Goal: Check status: Check status

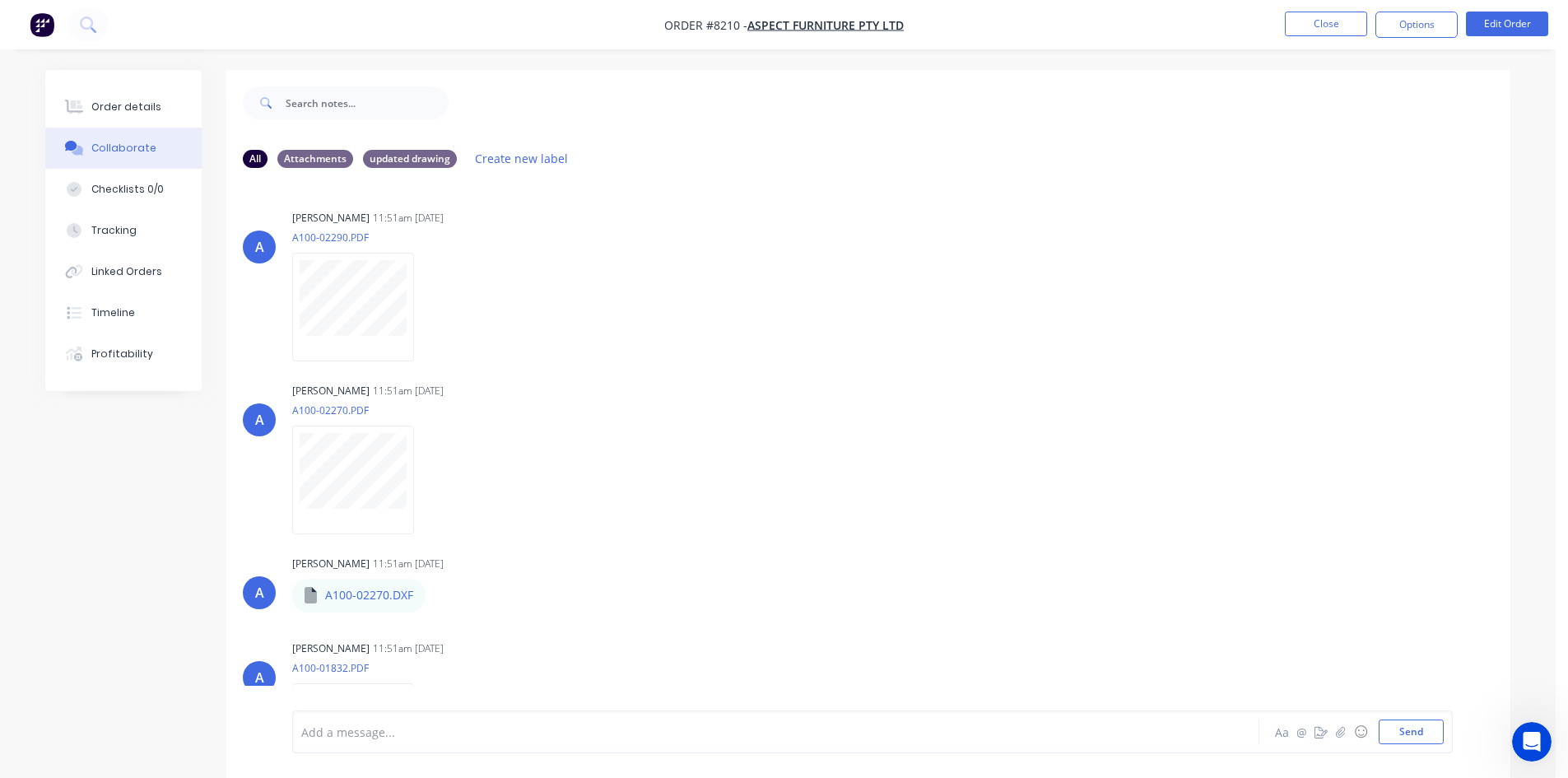
scroll to position [430, 0]
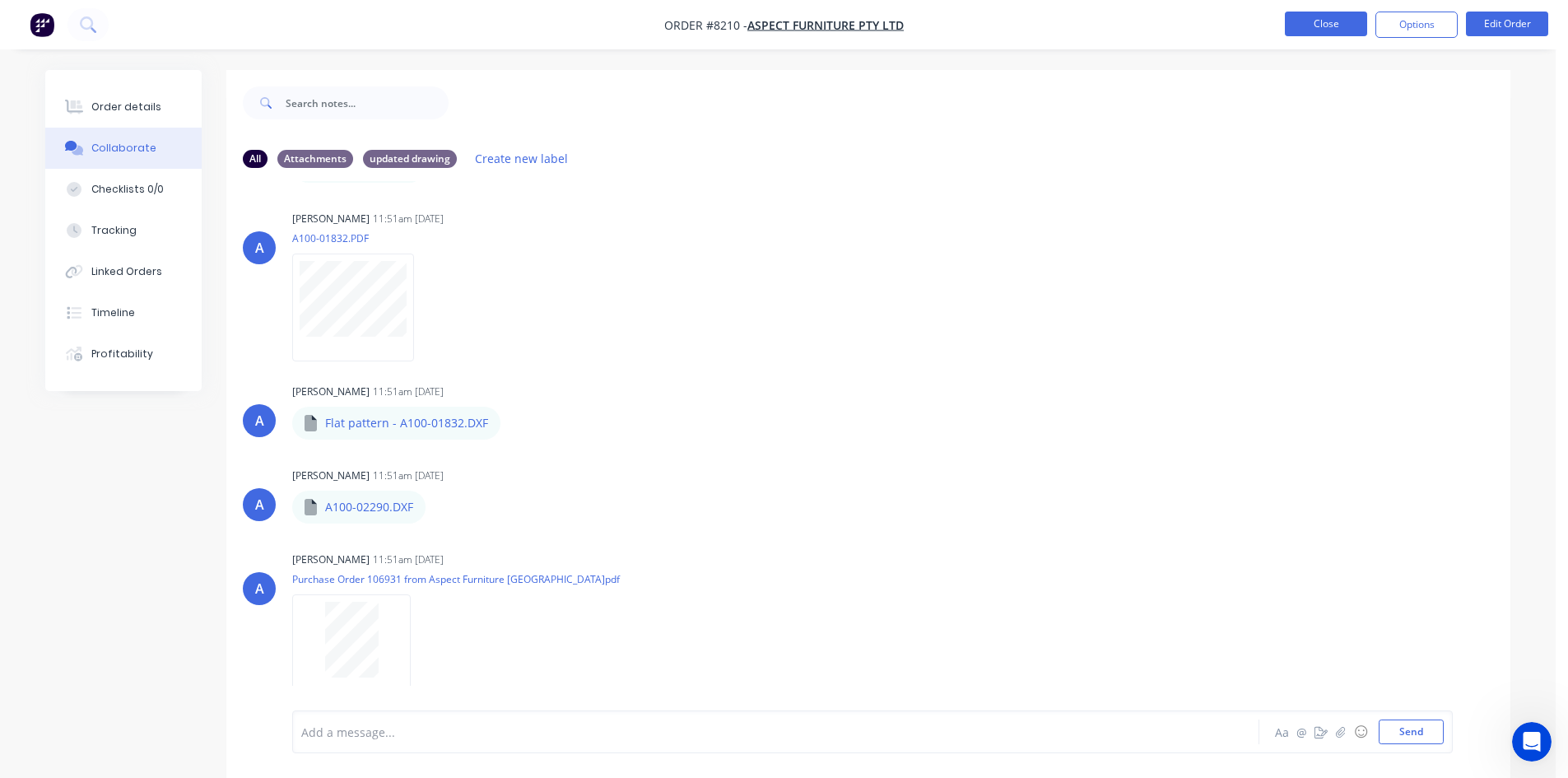
click at [1323, 16] on nav "Order #8210 - Aspect Furniture Pty Ltd Close Options Edit Order" at bounding box center [784, 24] width 1568 height 50
click at [1318, 34] on button "Close" at bounding box center [1326, 23] width 82 height 24
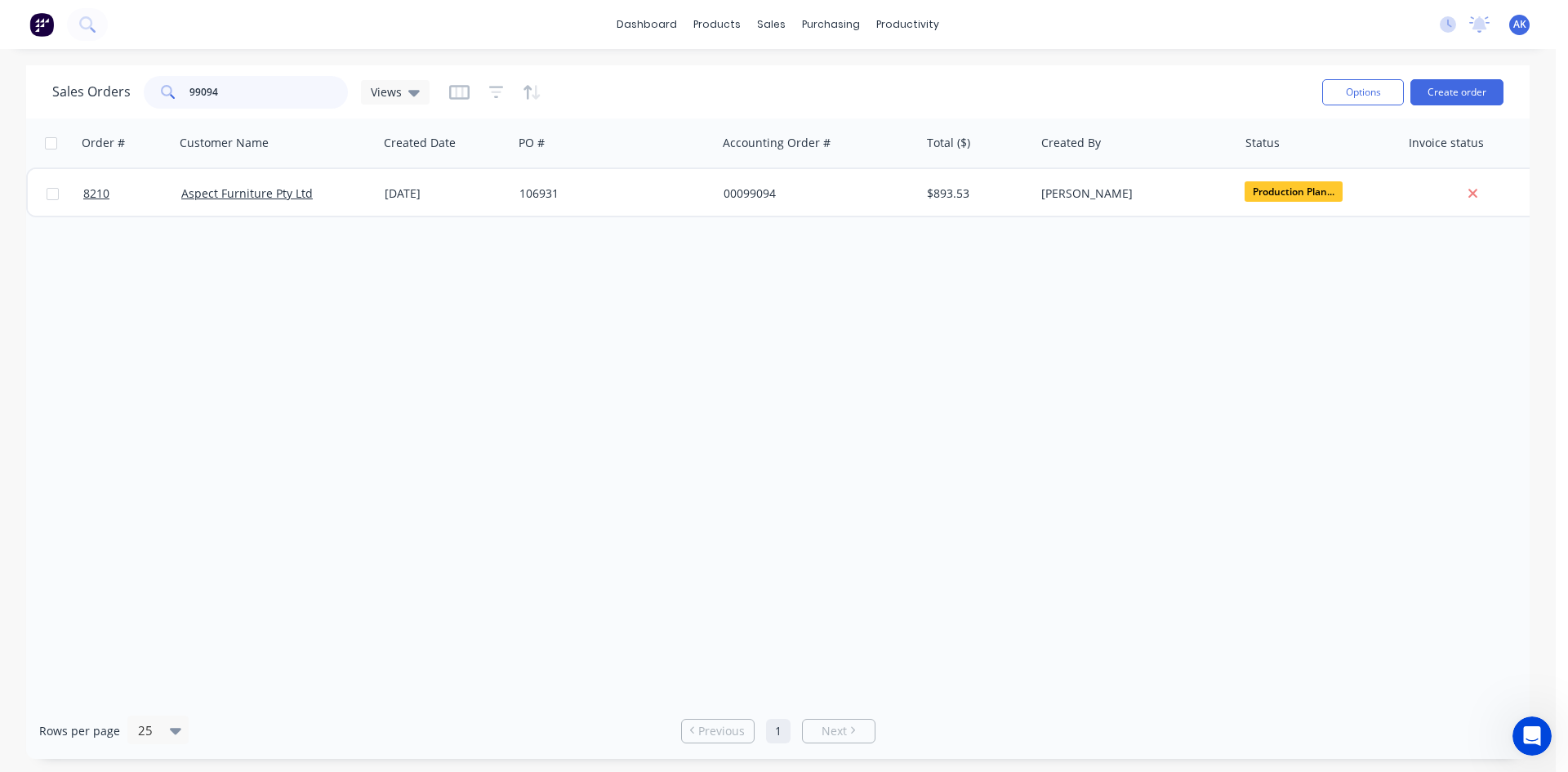
drag, startPoint x: 173, startPoint y: 102, endPoint x: 145, endPoint y: 109, distance: 28.9
click at [145, 109] on div "Sales Orders 99094 Views" at bounding box center [680, 92] width 1258 height 40
type input "98986"
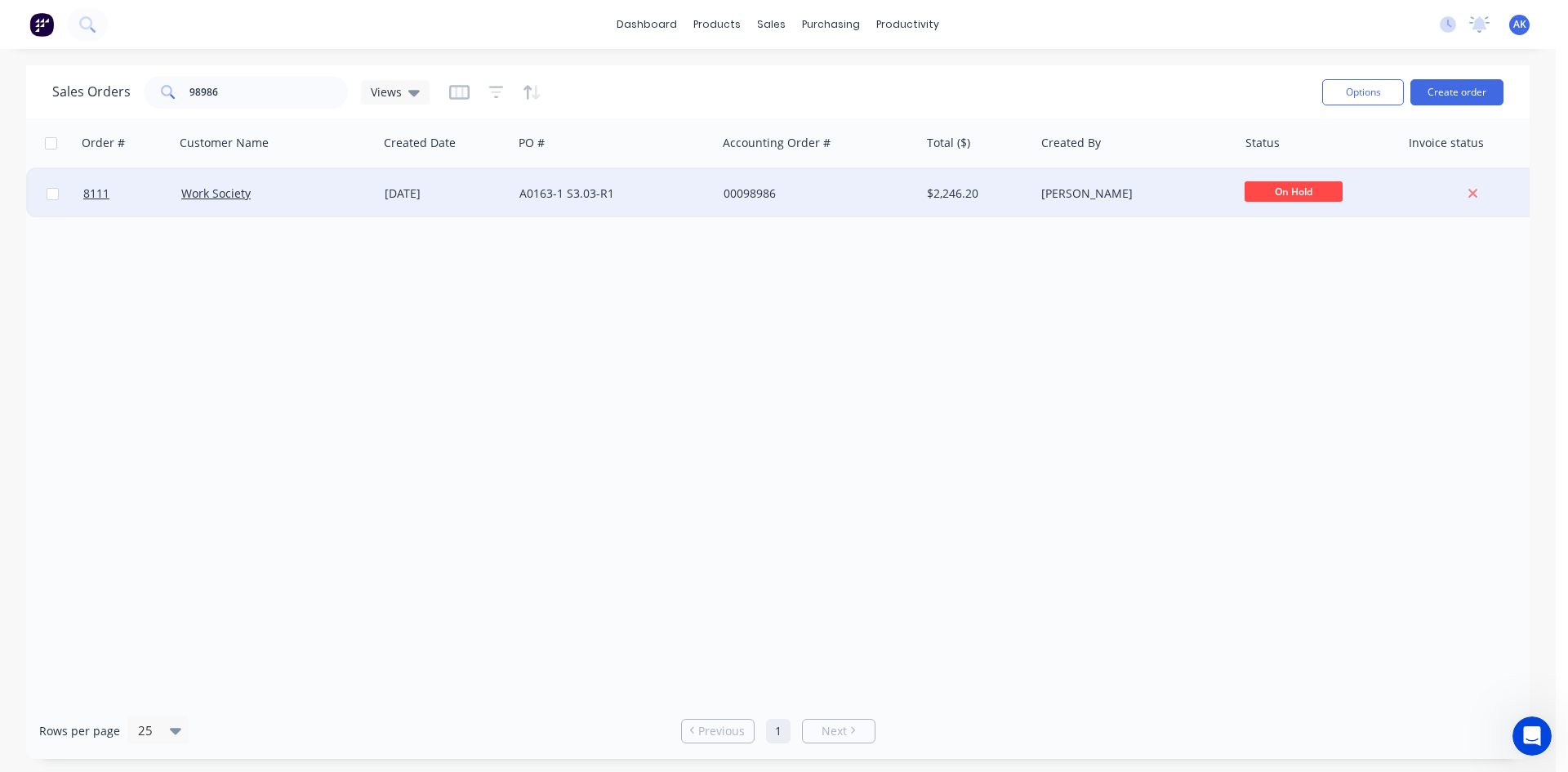
click at [589, 196] on div "A0163-1 S3.03-R1" at bounding box center [611, 194] width 182 height 17
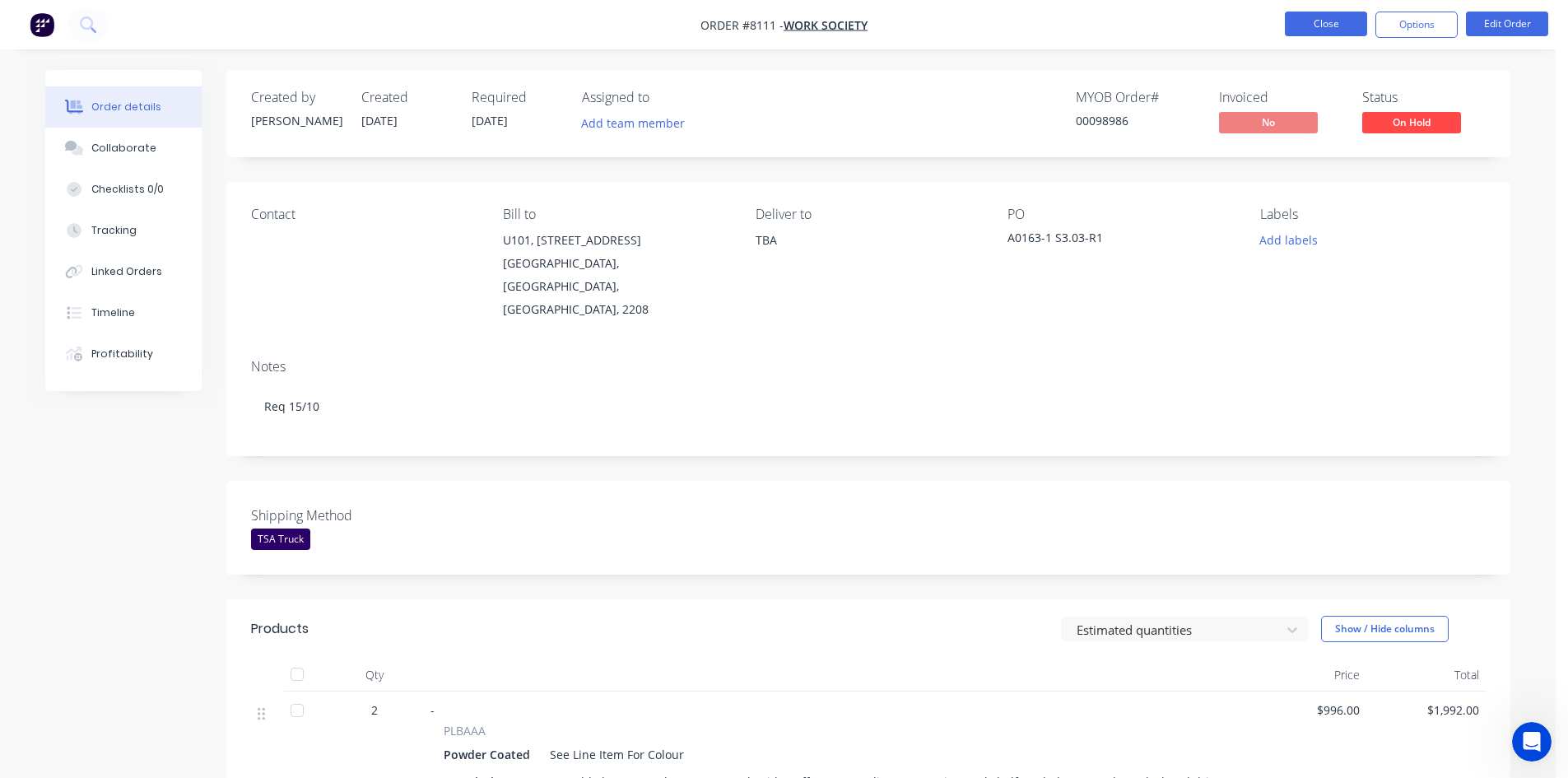
click at [1309, 27] on button "Close" at bounding box center [1326, 23] width 82 height 24
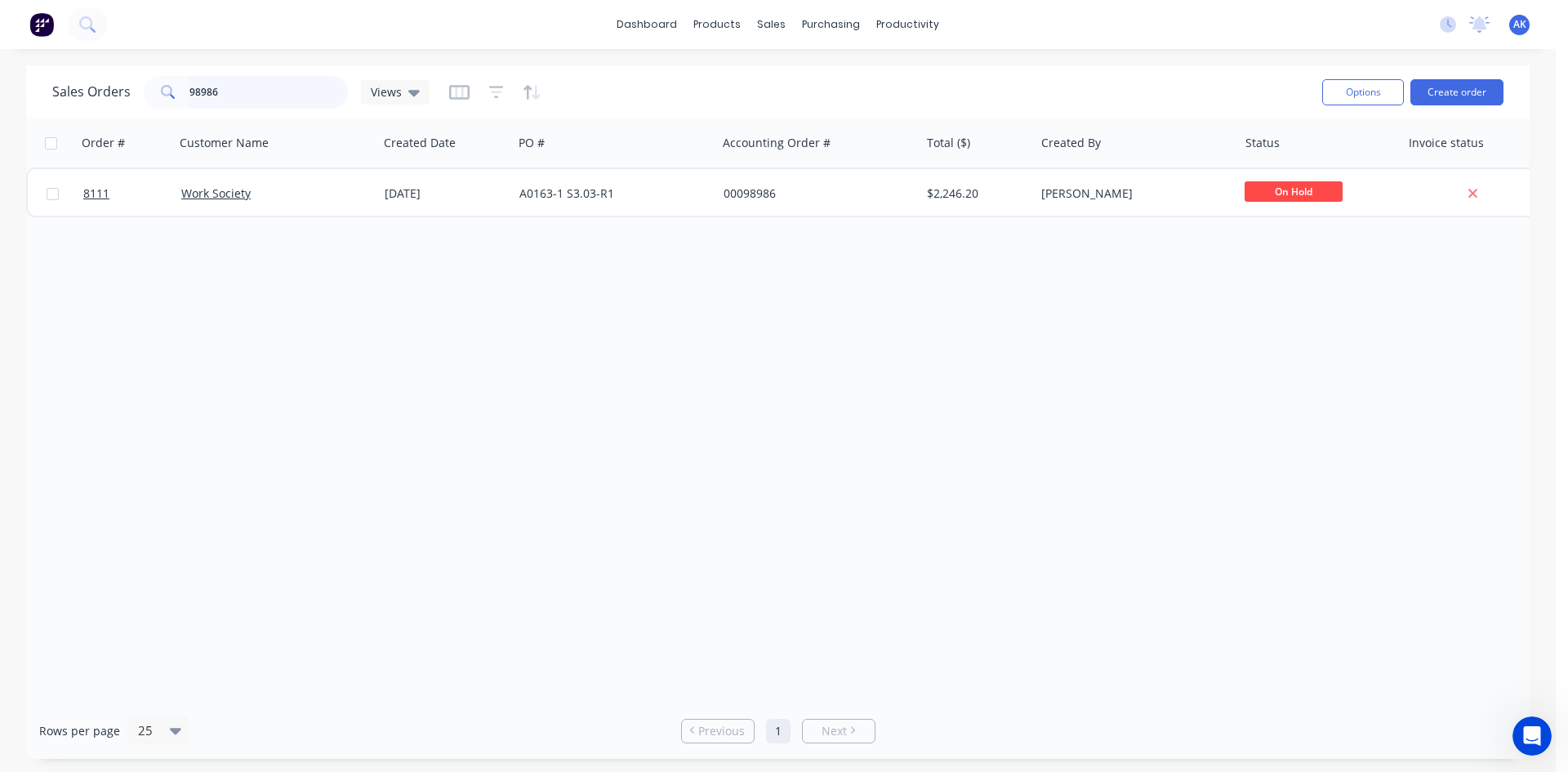
click at [255, 91] on input "98986" at bounding box center [270, 92] width 159 height 32
type input "9"
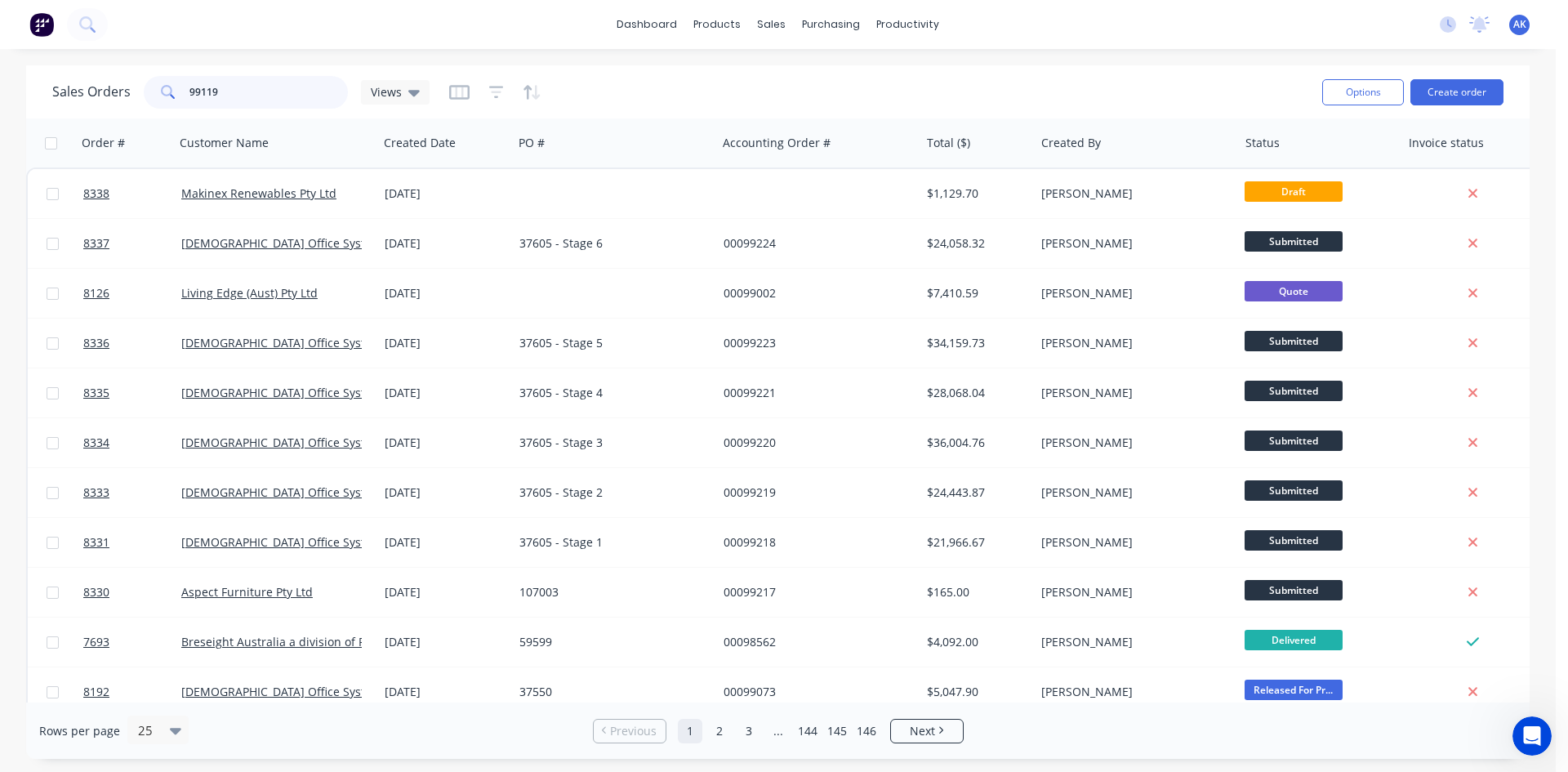
type input "99119"
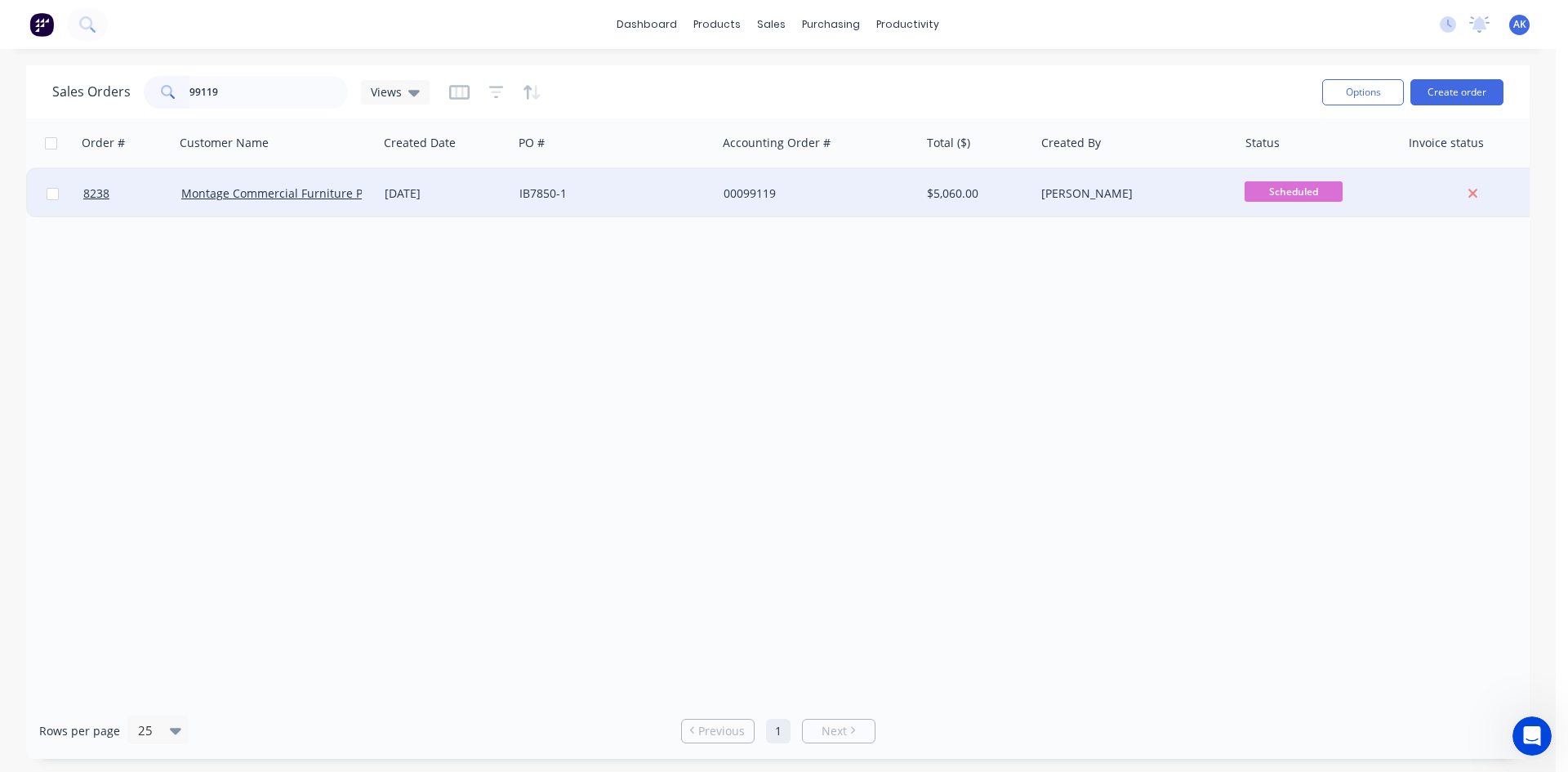
click at [620, 188] on div "IB7850-1" at bounding box center [611, 194] width 182 height 17
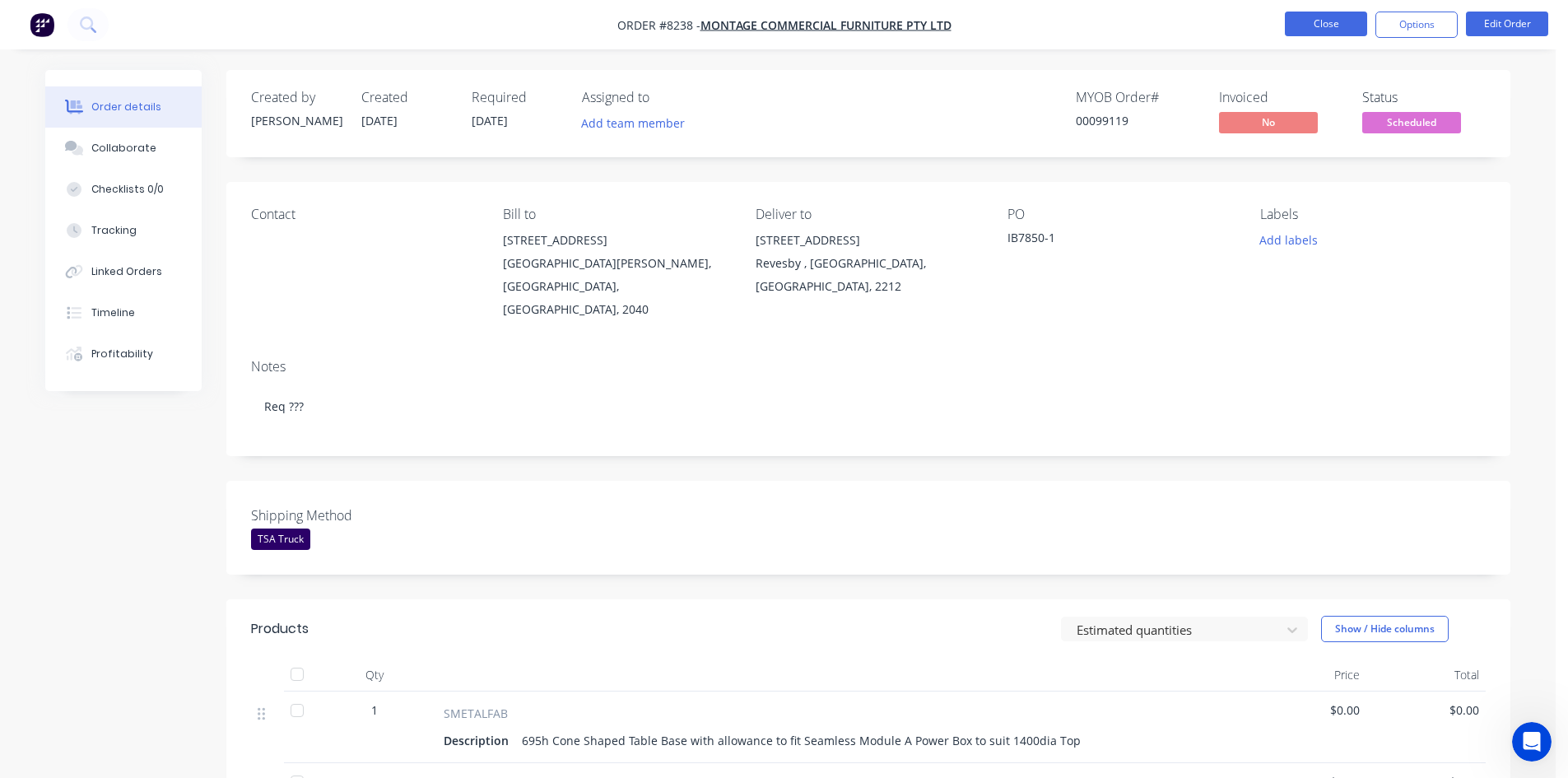
click at [1297, 22] on button "Close" at bounding box center [1326, 23] width 82 height 24
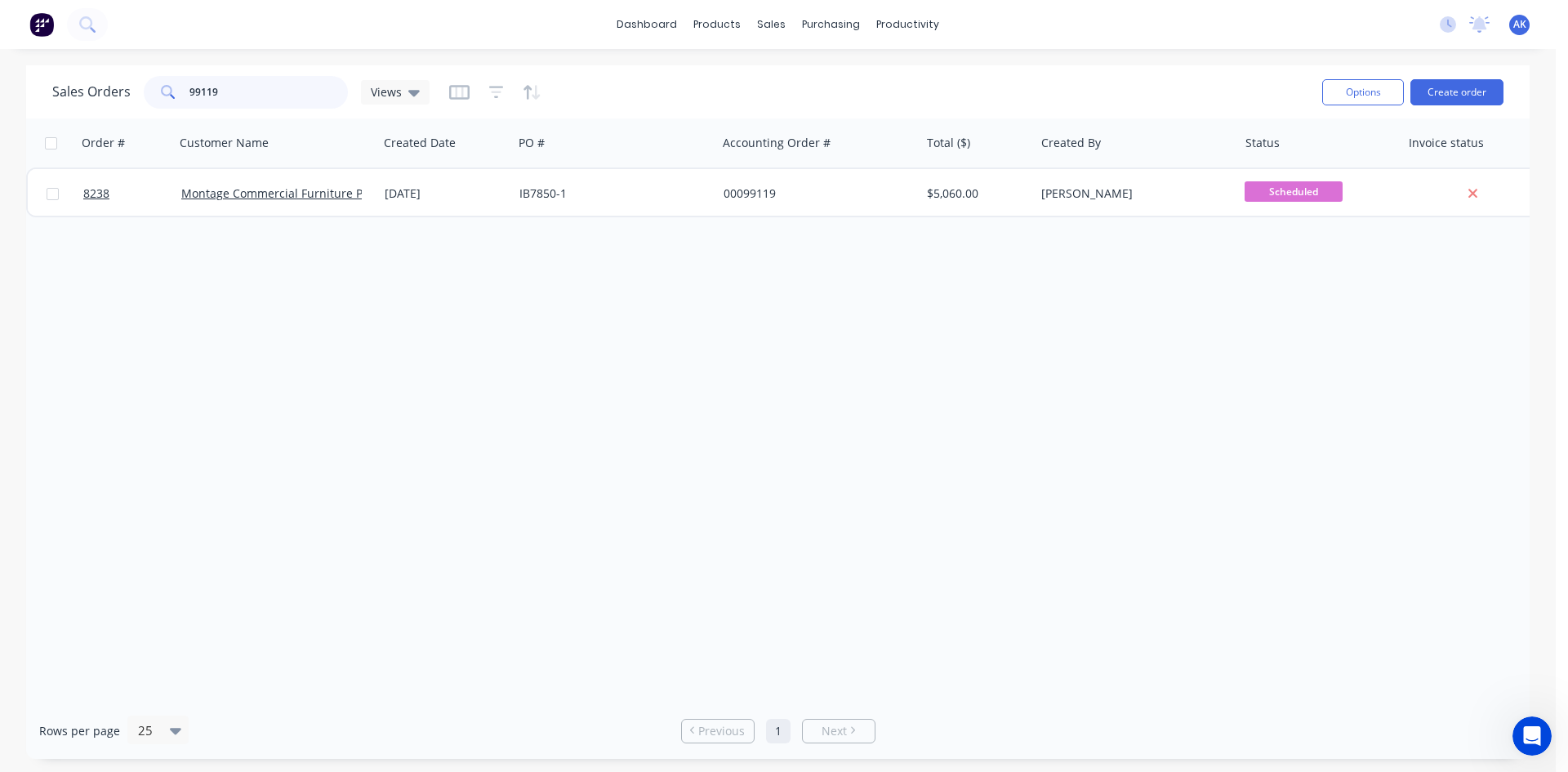
drag, startPoint x: 222, startPoint y: 89, endPoint x: 116, endPoint y: 100, distance: 106.6
click at [116, 100] on div "Sales Orders 99119 Views" at bounding box center [240, 92] width 377 height 32
type input "99094"
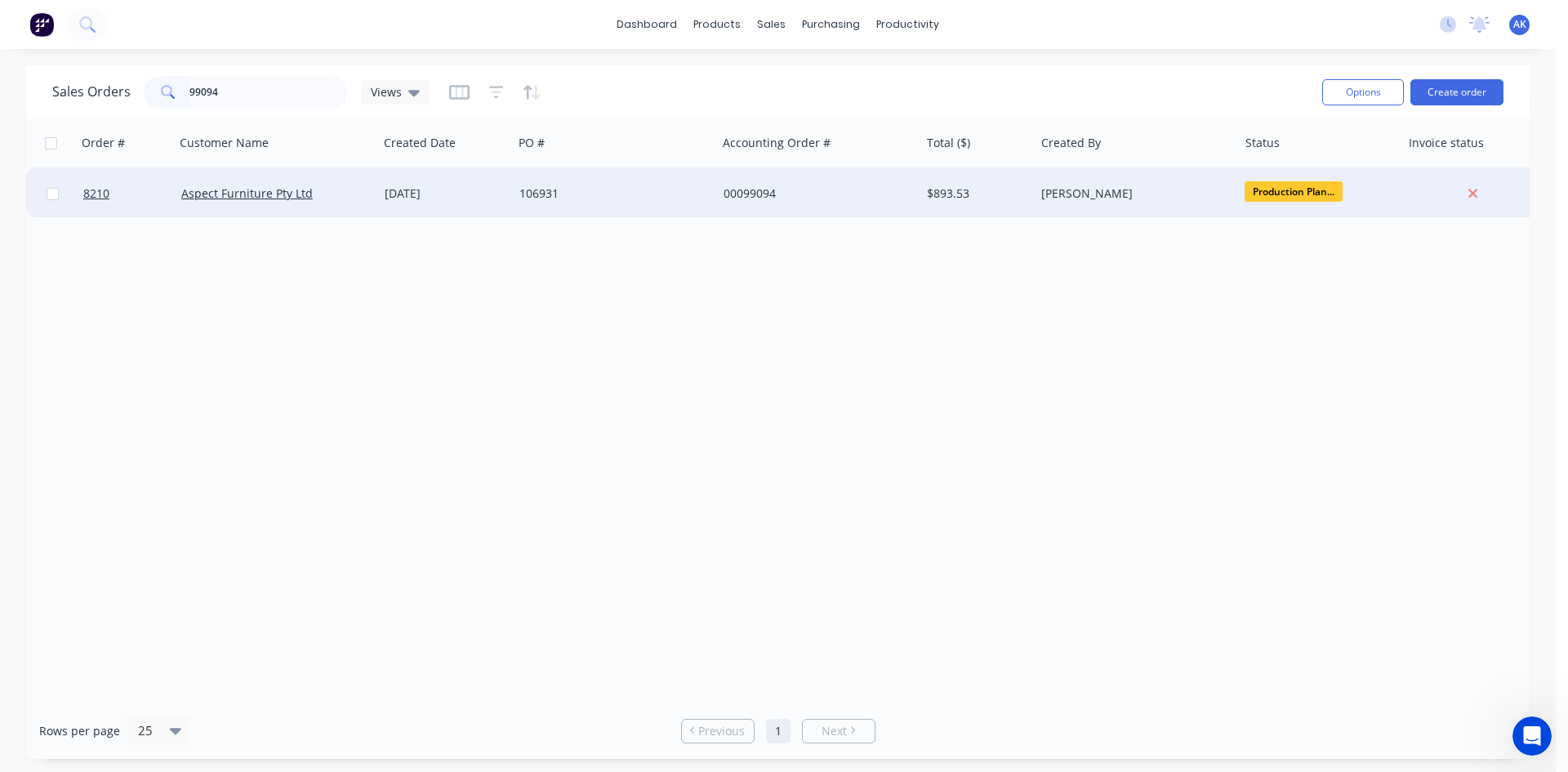
click at [474, 208] on div "[DATE]" at bounding box center [445, 193] width 134 height 49
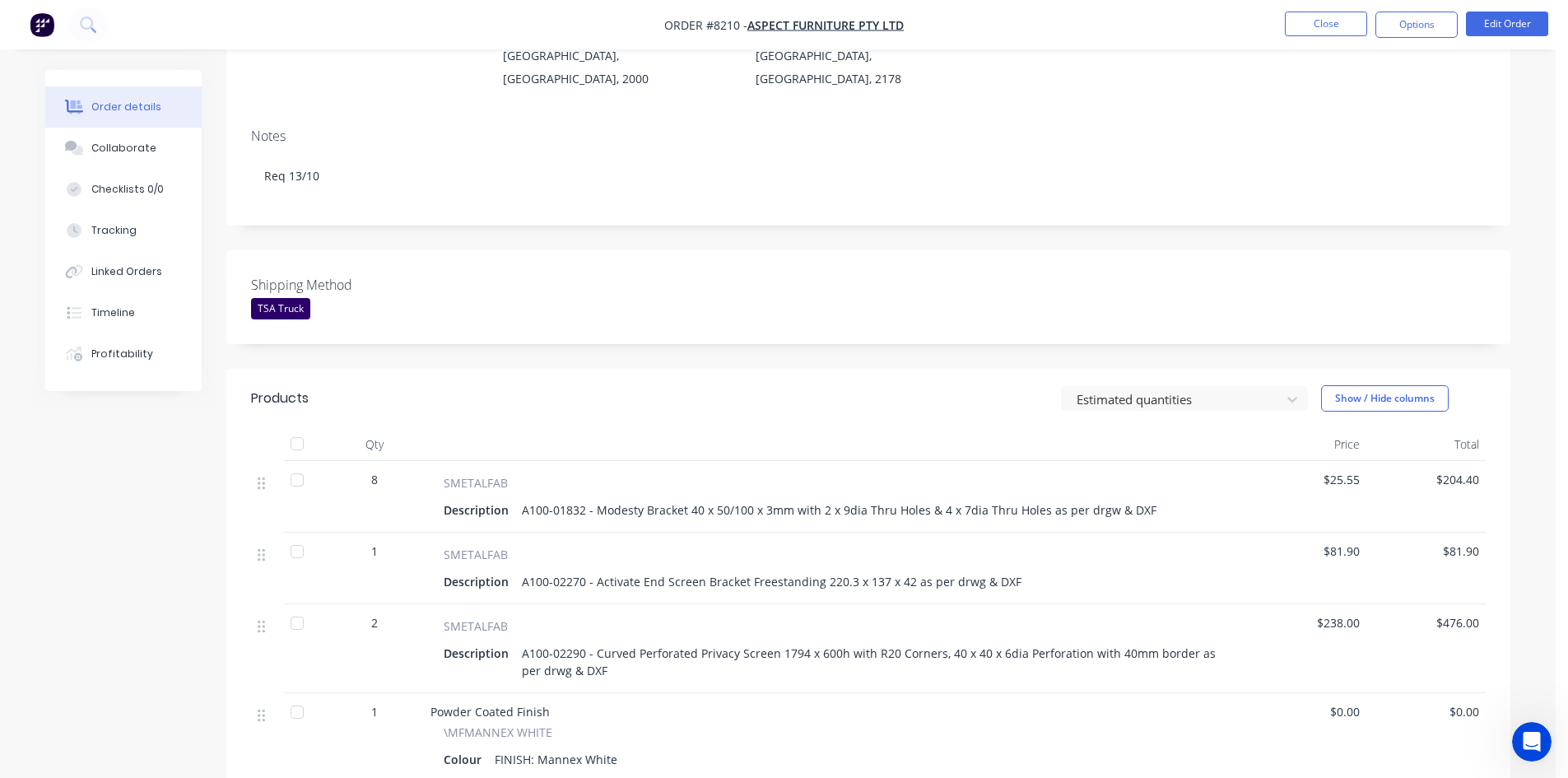
scroll to position [247, 0]
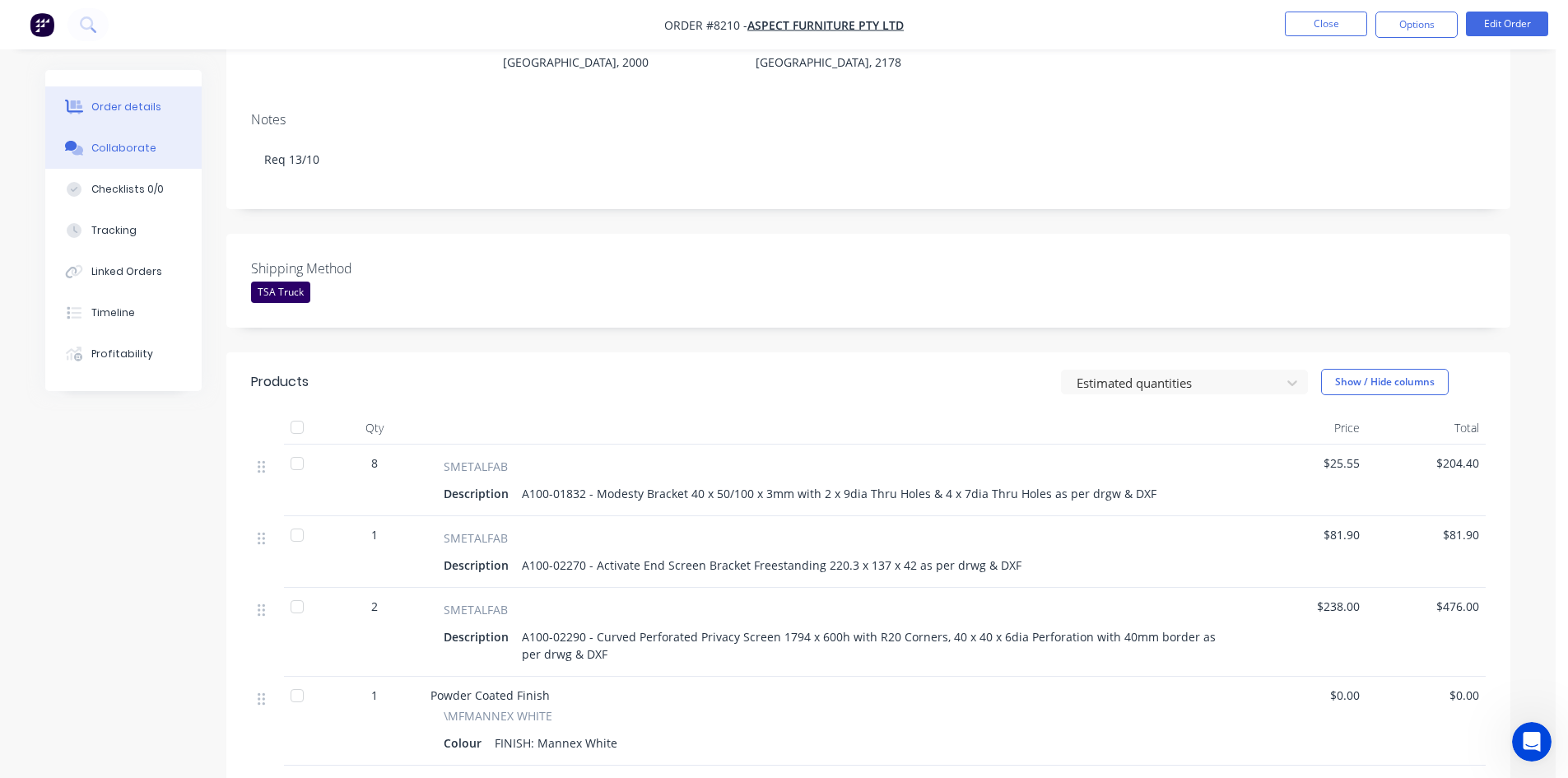
click at [136, 151] on div "Collaborate" at bounding box center [124, 149] width 65 height 15
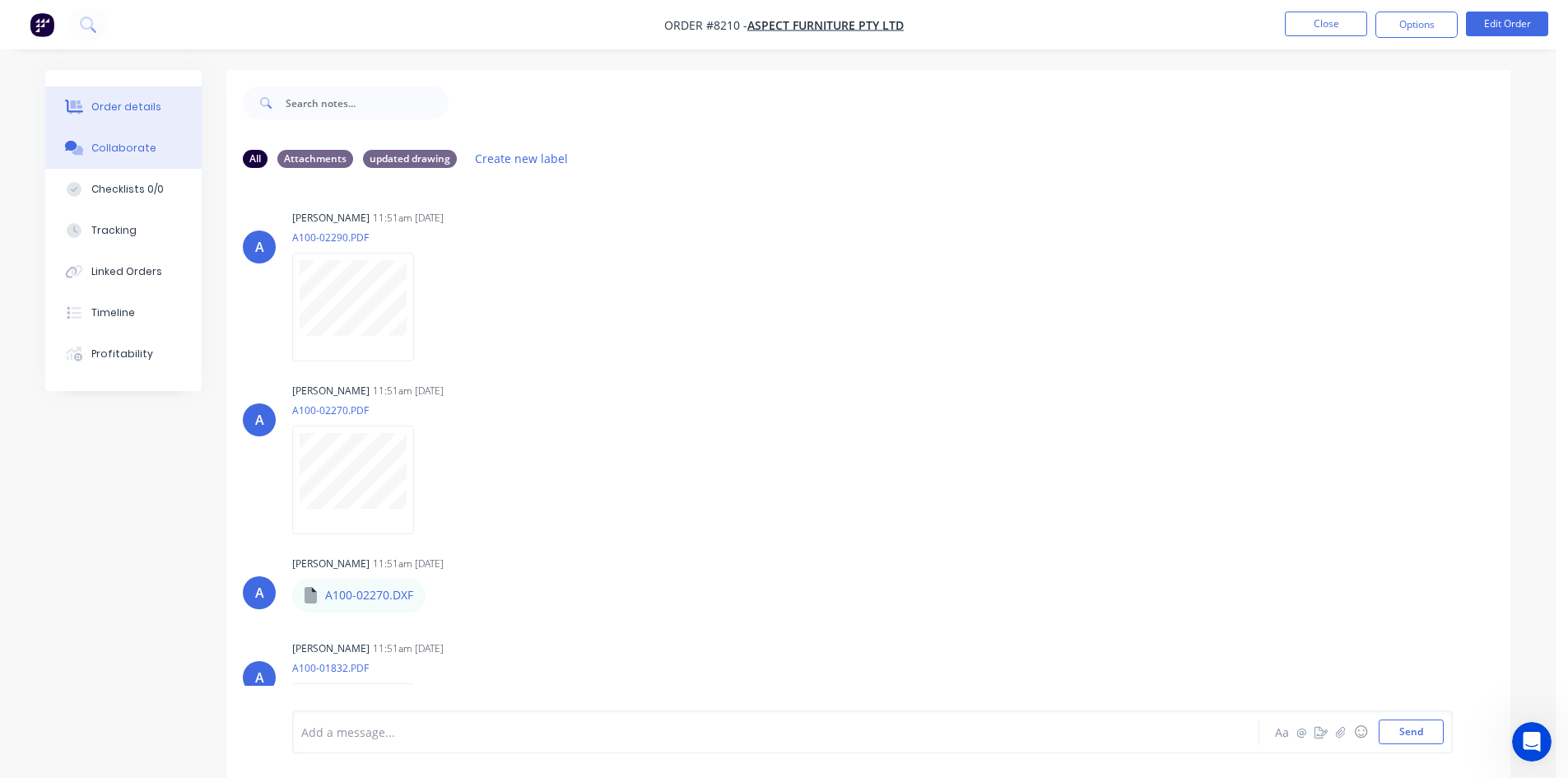
click at [120, 107] on div "Order details" at bounding box center [126, 107] width 70 height 15
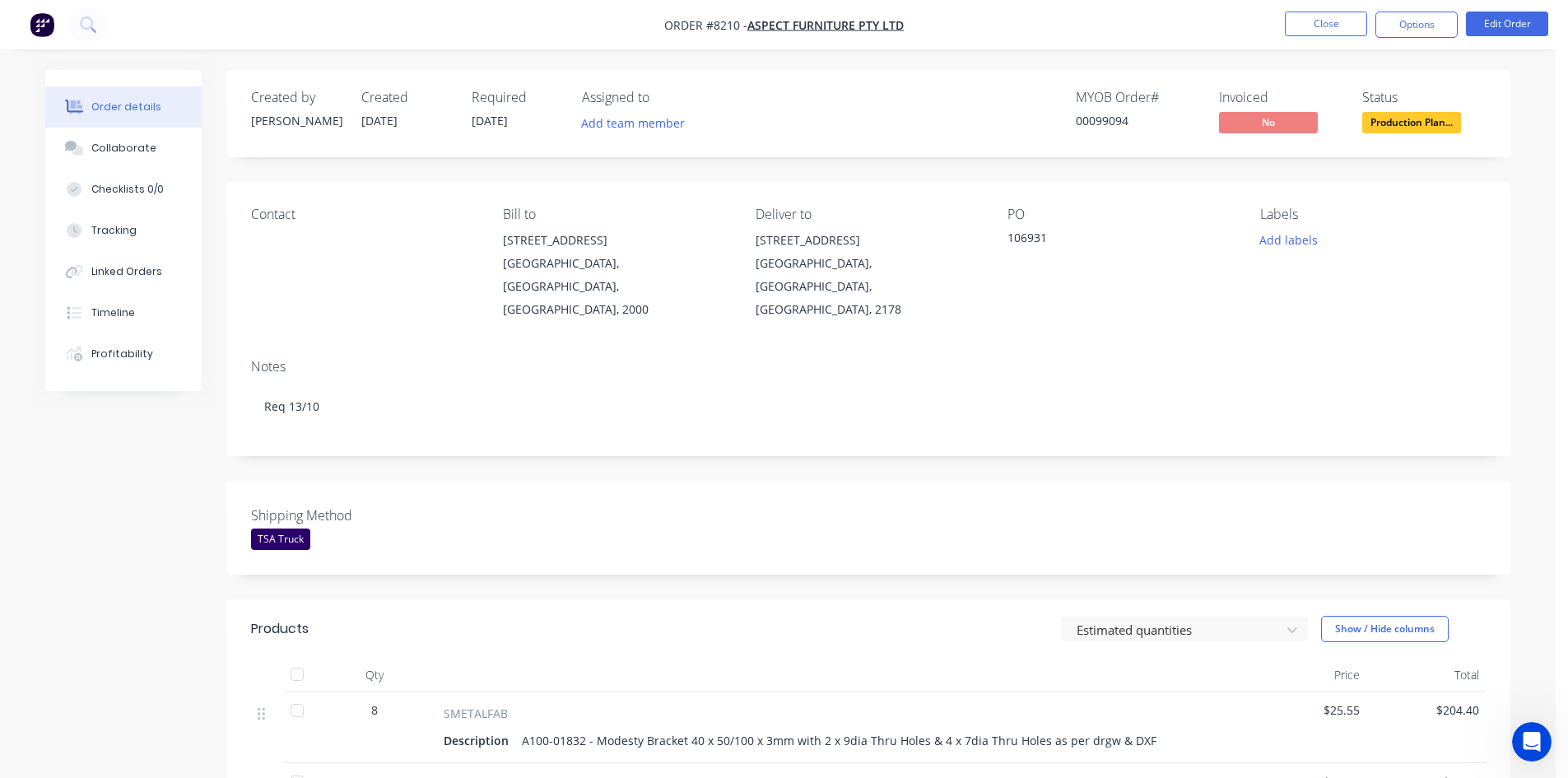
click at [1391, 125] on span "Production Plan..." at bounding box center [1412, 122] width 99 height 21
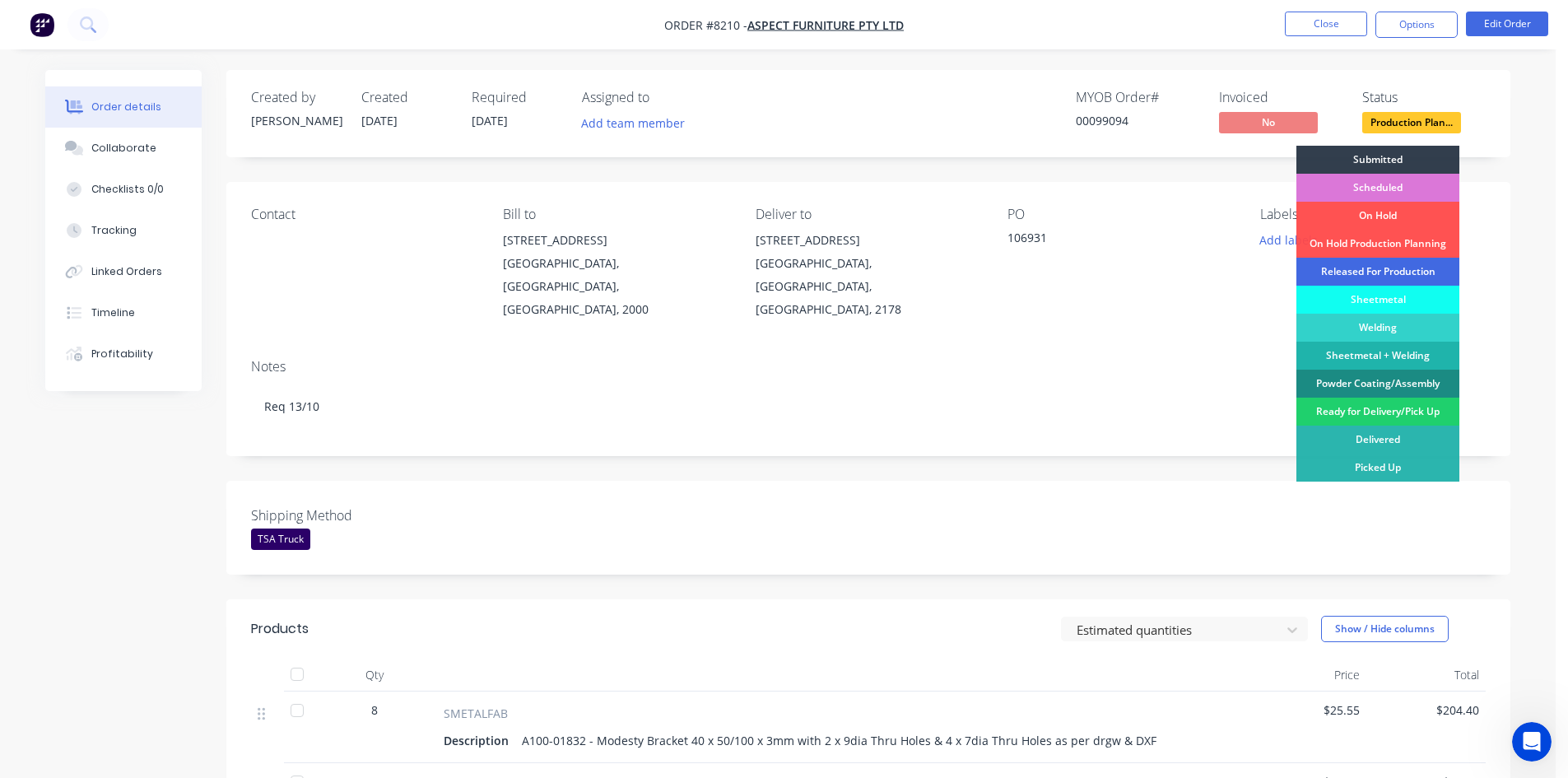
click at [1375, 266] on div "Released For Production" at bounding box center [1377, 272] width 163 height 28
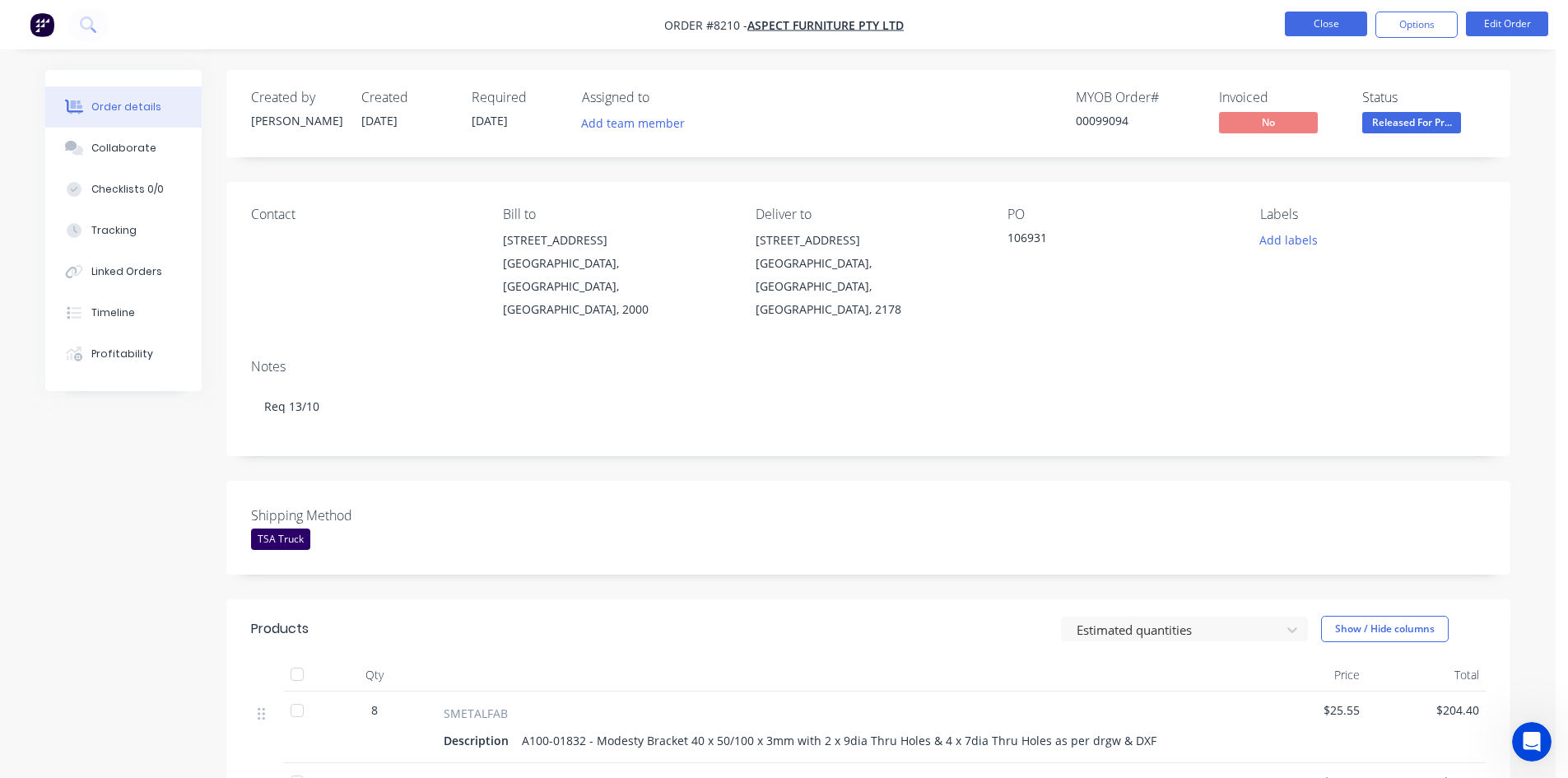
click at [1317, 15] on button "Close" at bounding box center [1326, 23] width 82 height 24
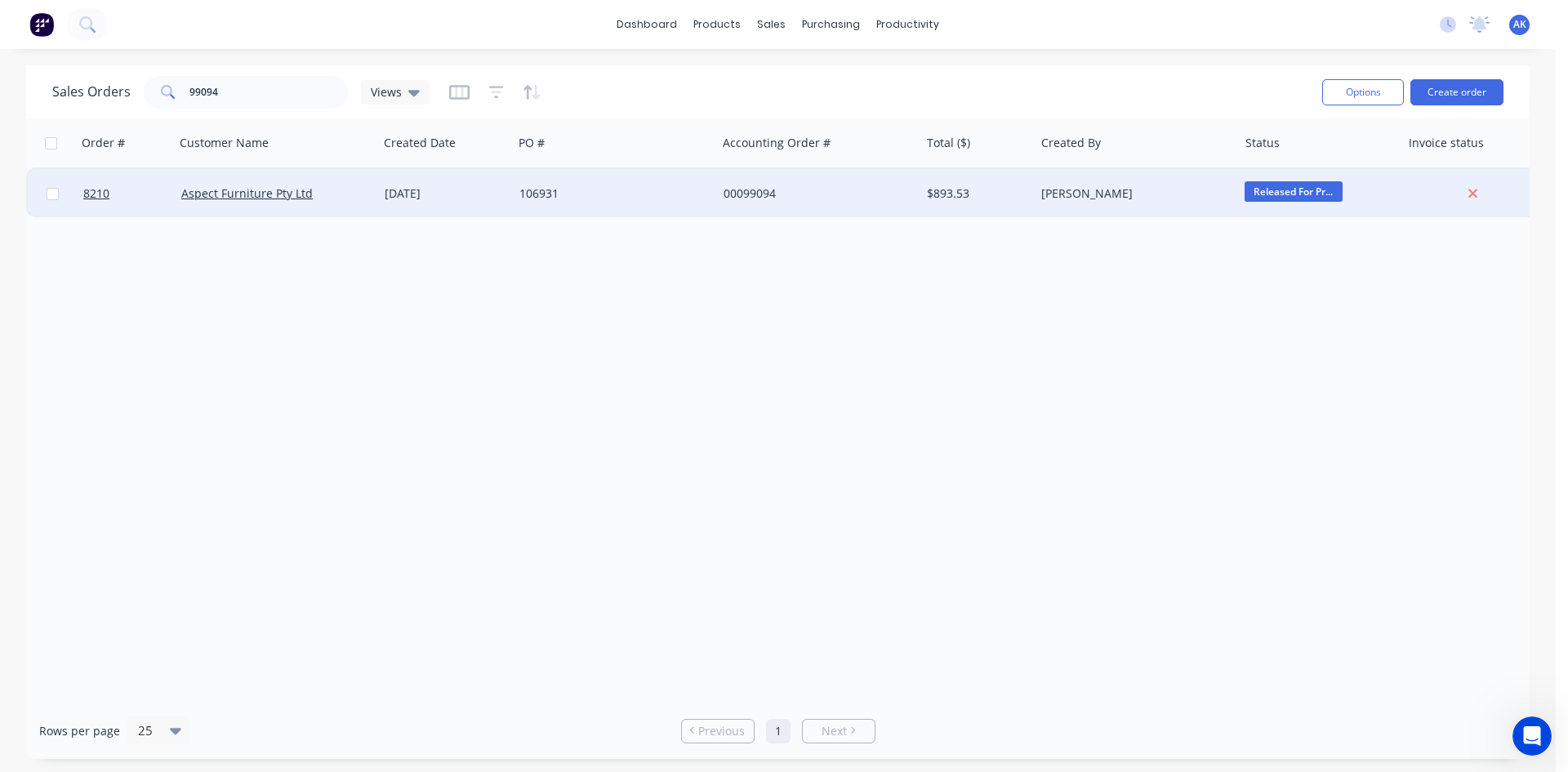
click at [538, 197] on div "106931" at bounding box center [611, 194] width 182 height 17
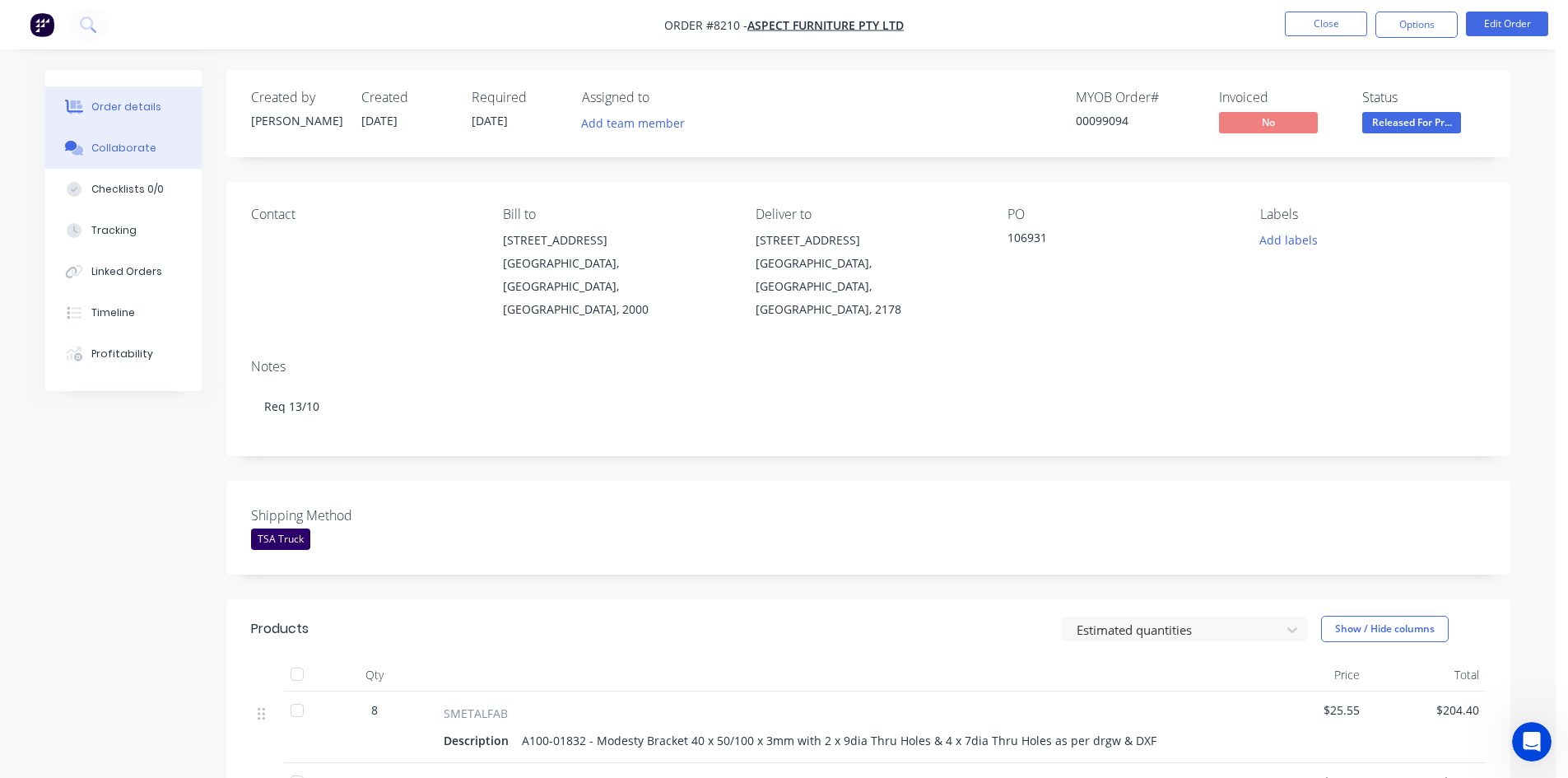
click at [136, 149] on div "Collaborate" at bounding box center [124, 149] width 65 height 15
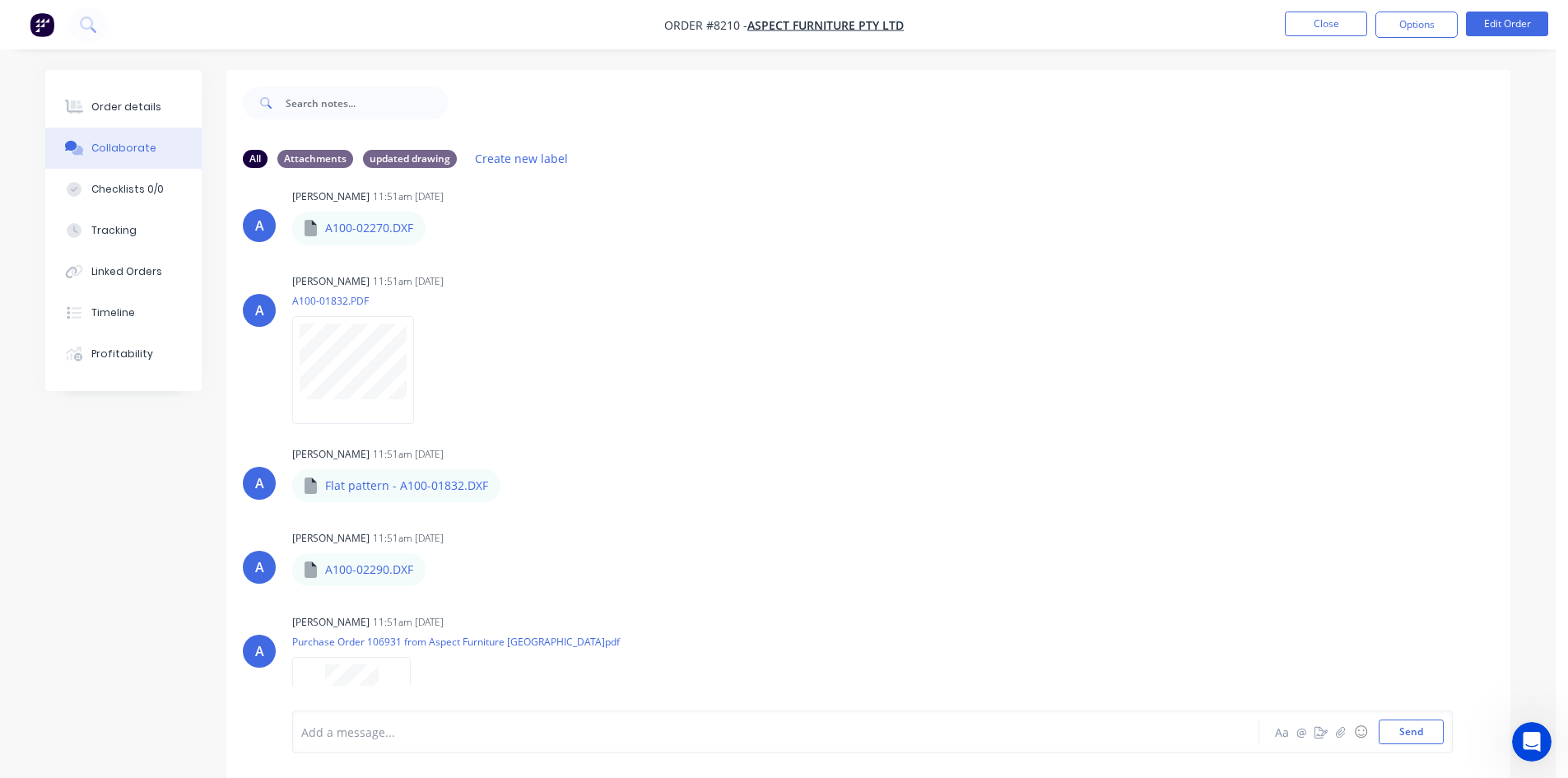
scroll to position [412, 0]
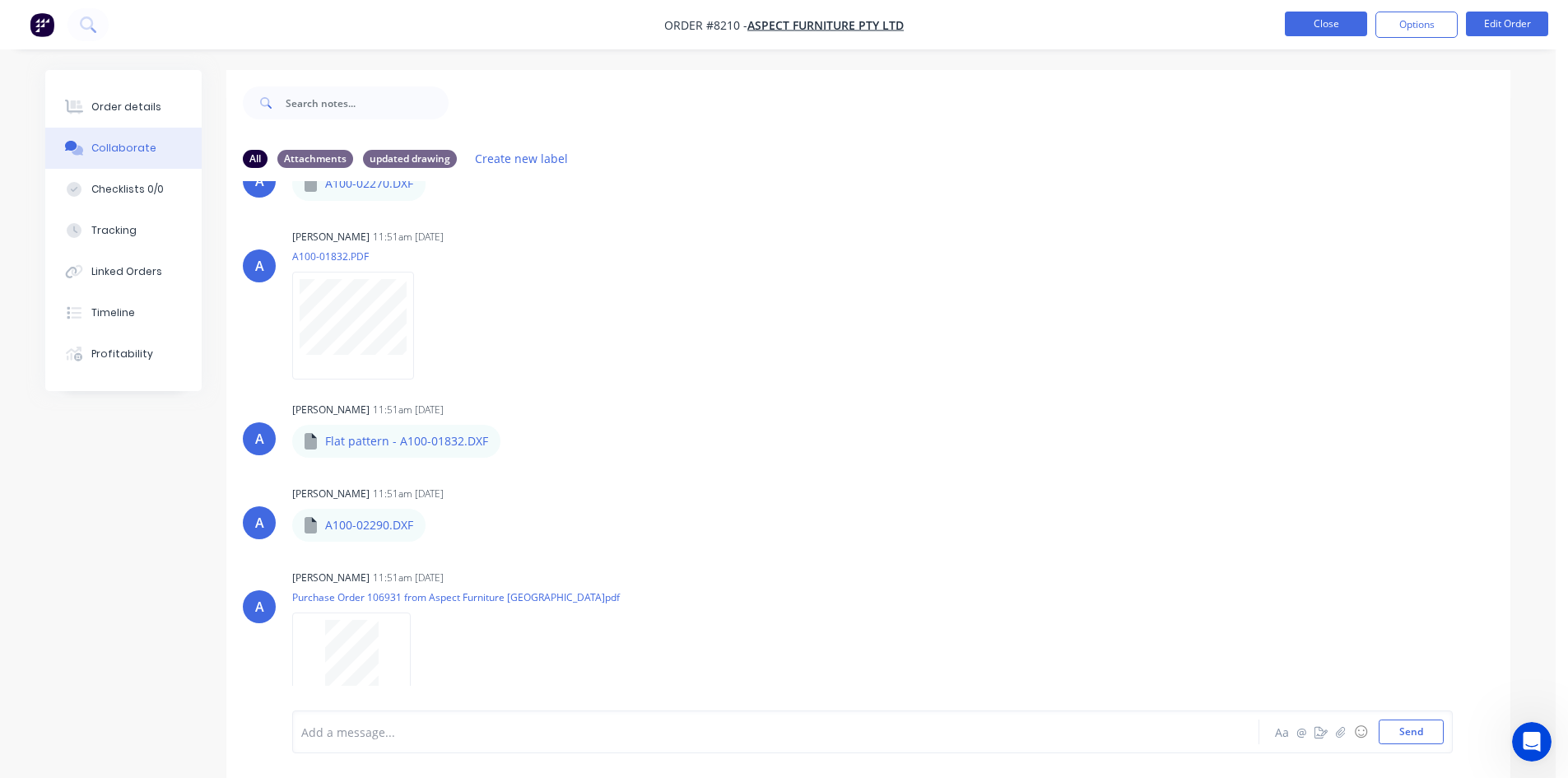
click at [1323, 29] on button "Close" at bounding box center [1326, 23] width 82 height 24
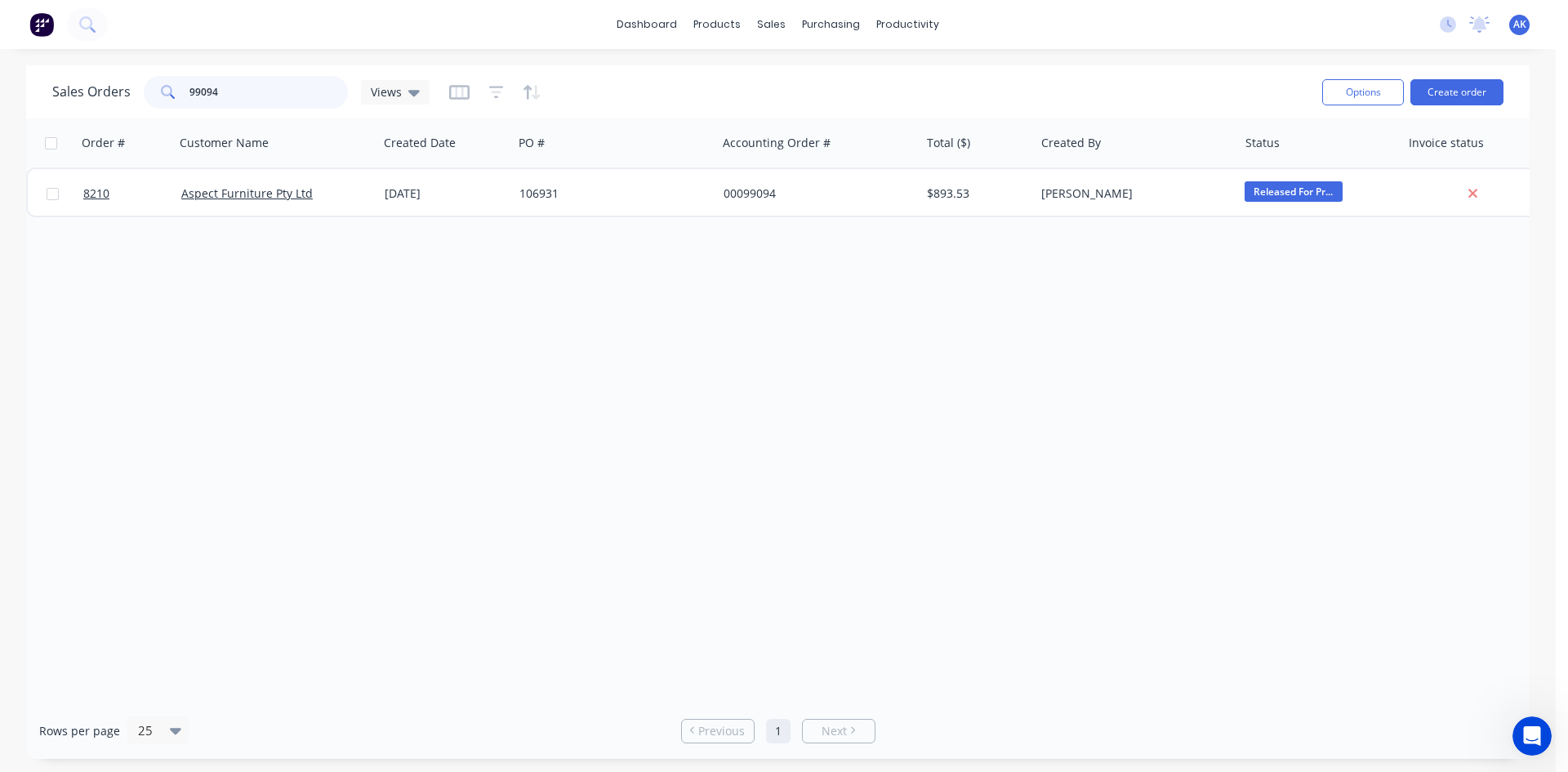
drag, startPoint x: 233, startPoint y: 86, endPoint x: 159, endPoint y: 96, distance: 74.7
click at [159, 96] on div "99094" at bounding box center [246, 92] width 204 height 32
type input "98841"
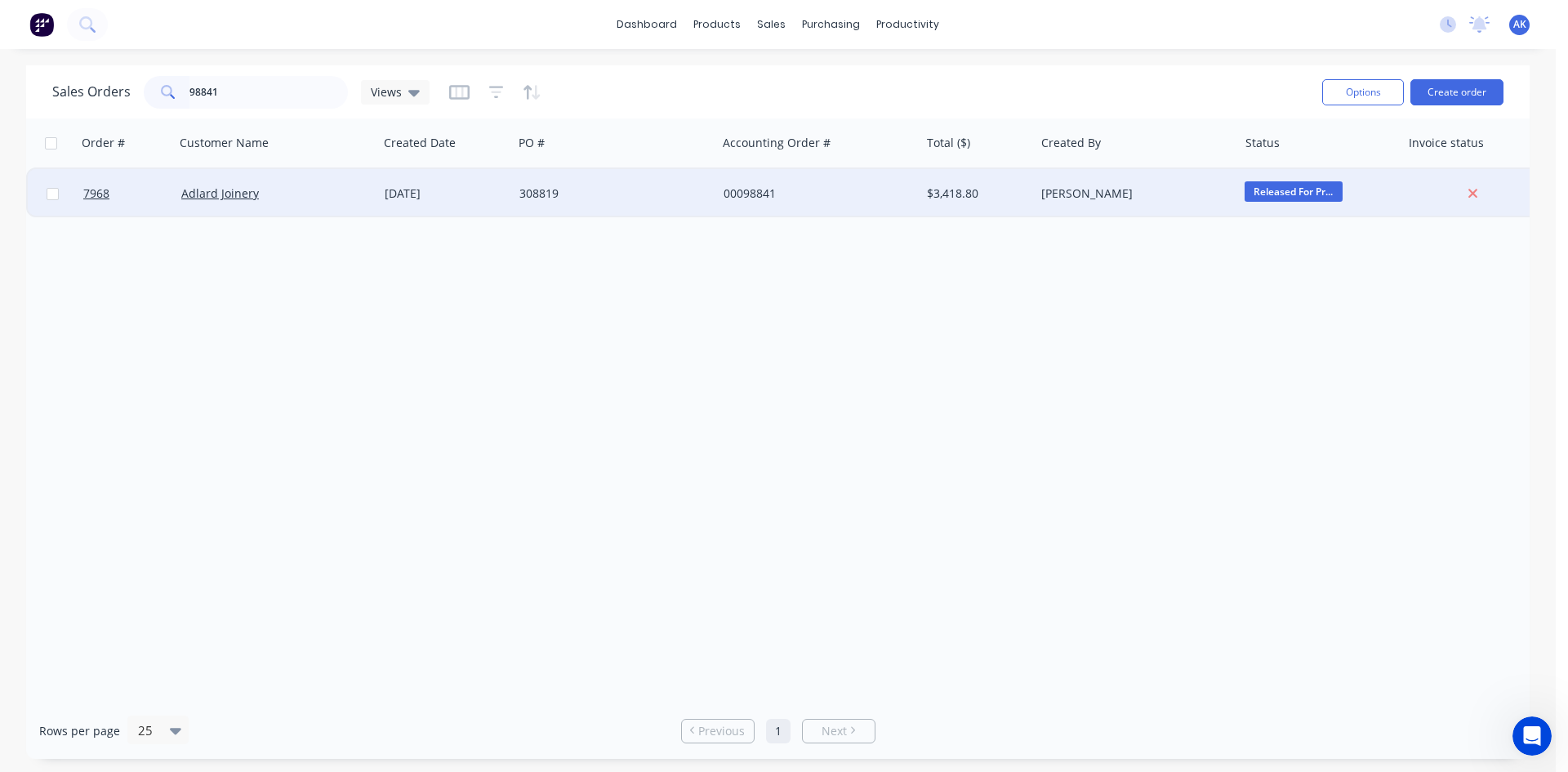
click at [631, 193] on div "308819" at bounding box center [611, 194] width 182 height 17
